Goal: Transaction & Acquisition: Book appointment/travel/reservation

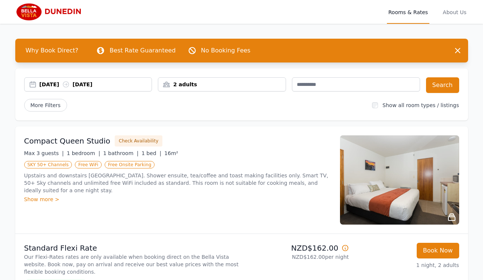
click at [32, 83] on div "[DATE] [DATE]" at bounding box center [88, 84] width 127 height 7
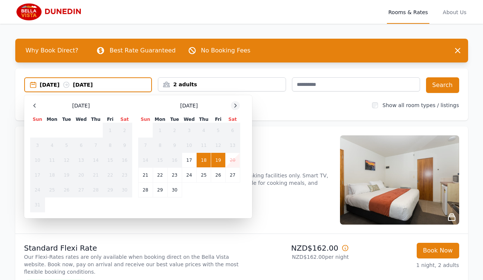
click at [235, 105] on icon at bounding box center [236, 105] width 2 height 3
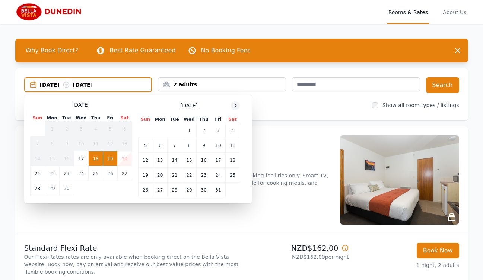
click at [235, 105] on icon at bounding box center [236, 105] width 2 height 3
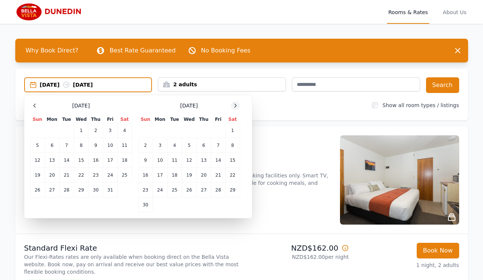
click at [235, 105] on icon at bounding box center [236, 105] width 2 height 3
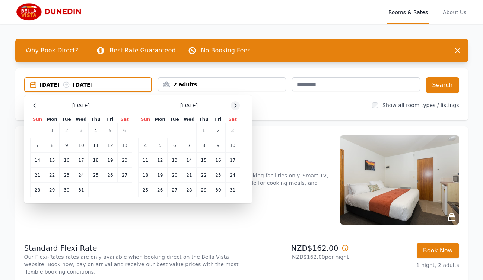
click at [235, 105] on icon at bounding box center [236, 105] width 2 height 3
click at [232, 158] on td "21" at bounding box center [232, 160] width 15 height 15
click at [143, 173] on td "22" at bounding box center [145, 175] width 15 height 15
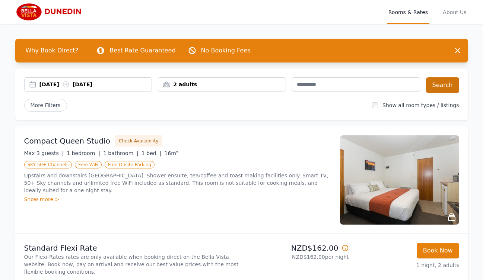
click at [446, 83] on button "Search" at bounding box center [442, 85] width 33 height 16
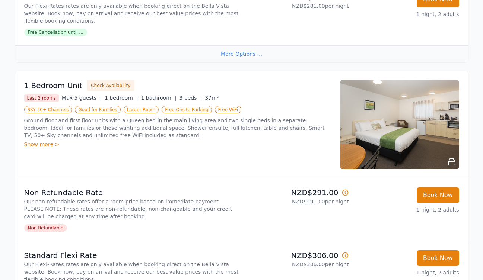
scroll to position [573, 0]
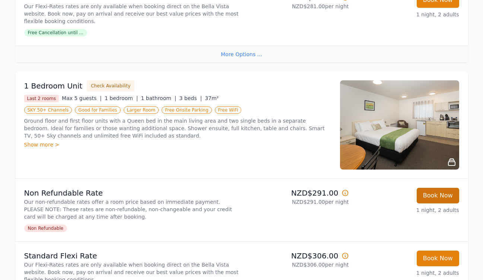
click at [440, 196] on button "Book Now" at bounding box center [438, 196] width 42 height 16
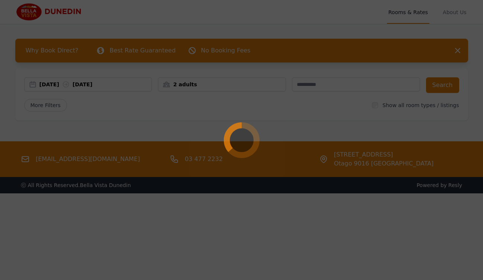
select select "**"
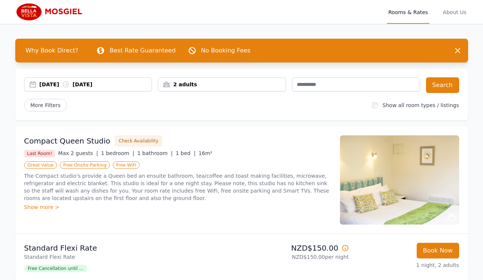
click at [31, 83] on div "[DATE] [DATE]" at bounding box center [88, 84] width 127 height 7
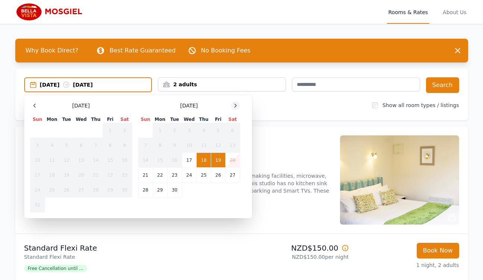
click at [236, 103] on icon at bounding box center [235, 106] width 6 height 6
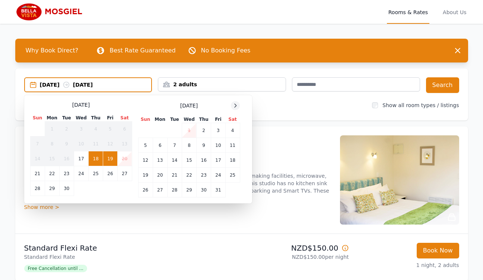
click at [236, 103] on icon at bounding box center [235, 106] width 6 height 6
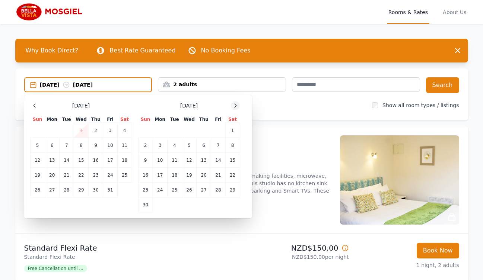
click at [236, 103] on icon at bounding box center [235, 106] width 6 height 6
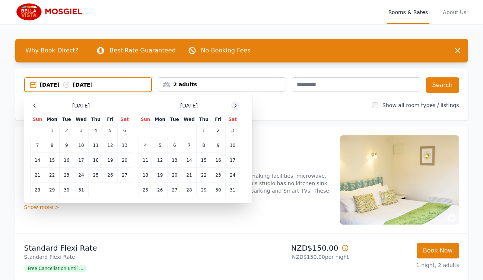
click at [236, 103] on icon at bounding box center [235, 106] width 6 height 6
click at [230, 158] on td "21" at bounding box center [232, 160] width 15 height 15
click at [146, 172] on td "22" at bounding box center [145, 175] width 15 height 15
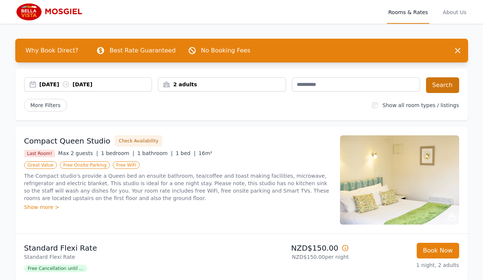
click at [437, 84] on button "Search" at bounding box center [442, 85] width 33 height 16
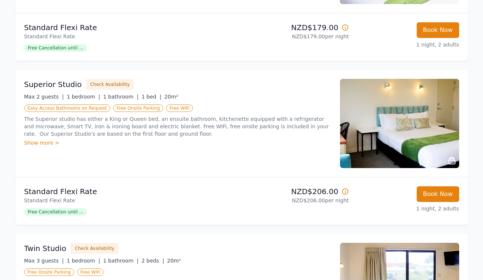
scroll to position [218, 0]
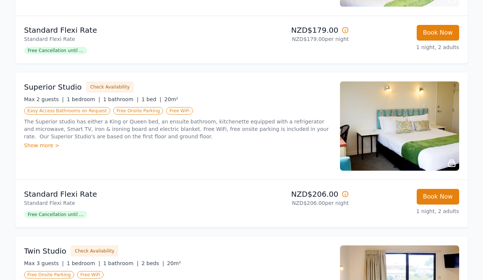
click at [33, 146] on div "Show more >" at bounding box center [177, 145] width 307 height 7
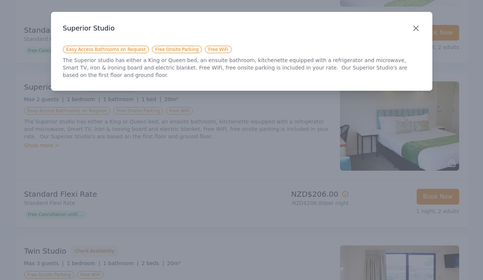
click at [416, 28] on icon "button" at bounding box center [416, 28] width 4 height 4
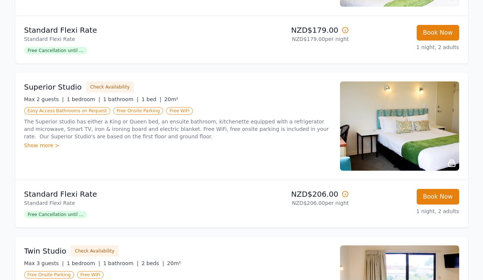
click at [52, 214] on span "Free Cancellation until ..." at bounding box center [55, 214] width 63 height 7
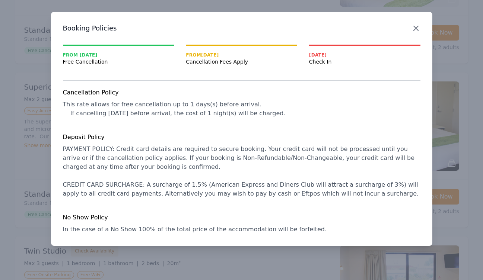
click at [416, 27] on icon "button" at bounding box center [416, 28] width 9 height 9
